Goal: Check status: Check status

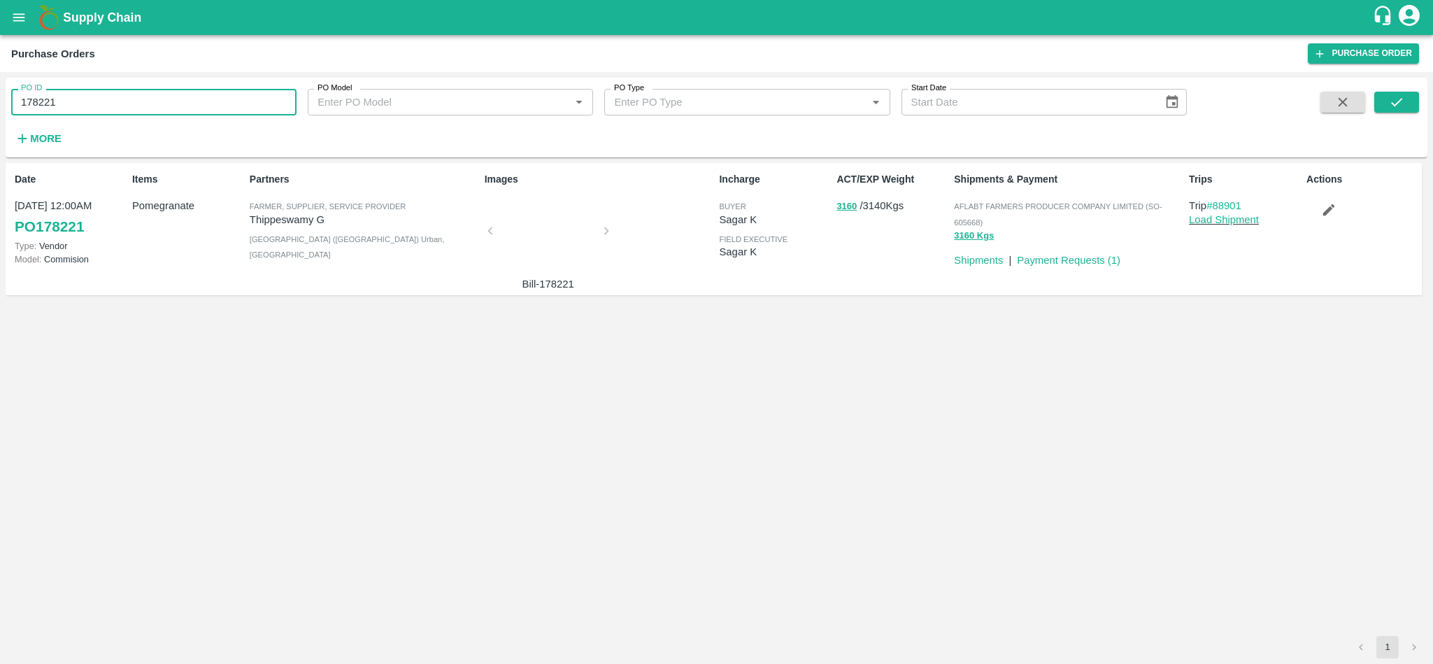
click at [55, 103] on input "178221" at bounding box center [153, 102] width 285 height 27
paste input "text"
type input "178483"
click at [1412, 92] on button "submit" at bounding box center [1396, 102] width 45 height 21
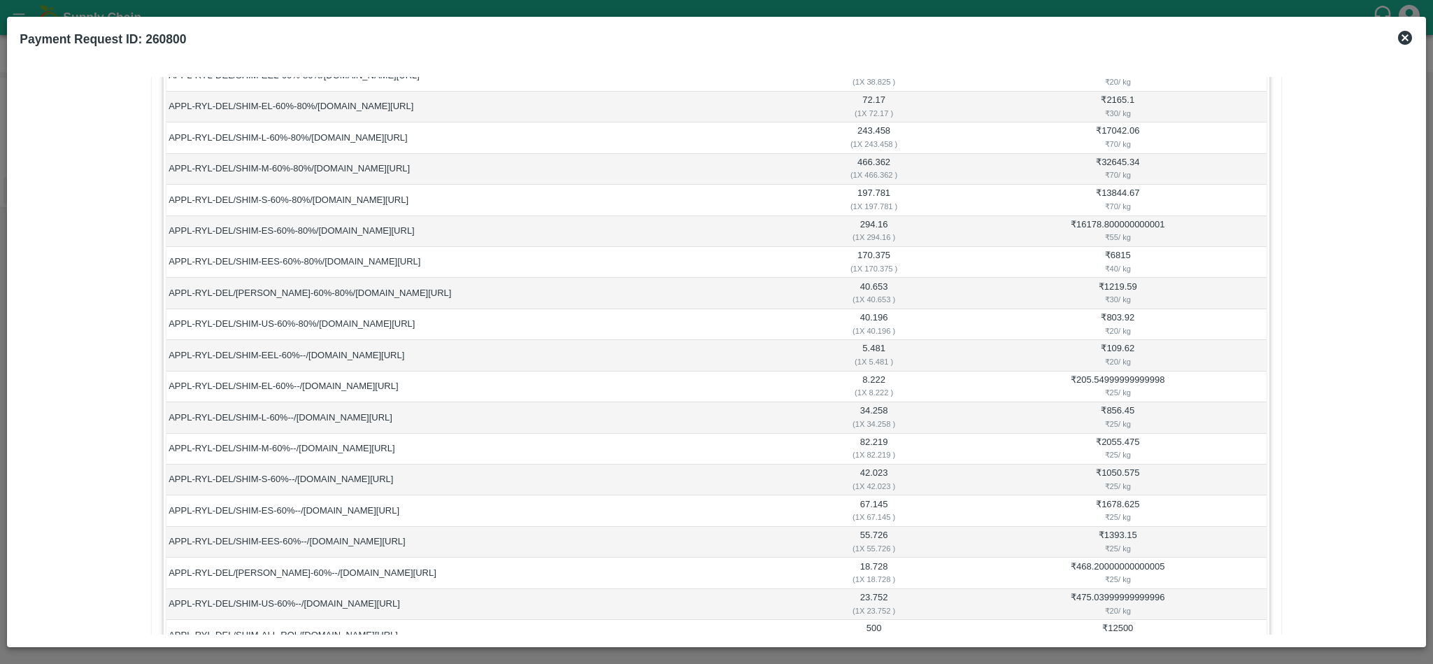
scroll to position [602, 0]
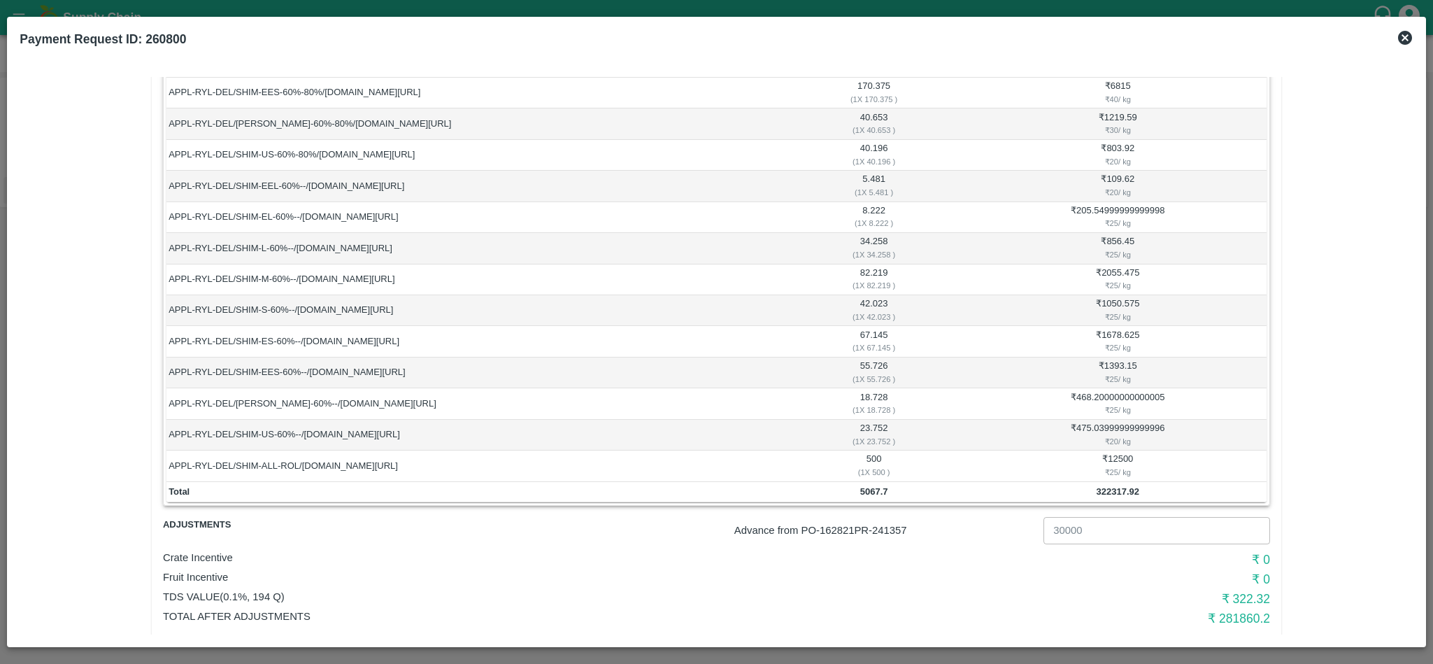
click at [896, 538] on p "Advance from PO- 162821 PR- 241357" at bounding box center [885, 529] width 303 height 15
copy p "241357"
